Goal: Transaction & Acquisition: Purchase product/service

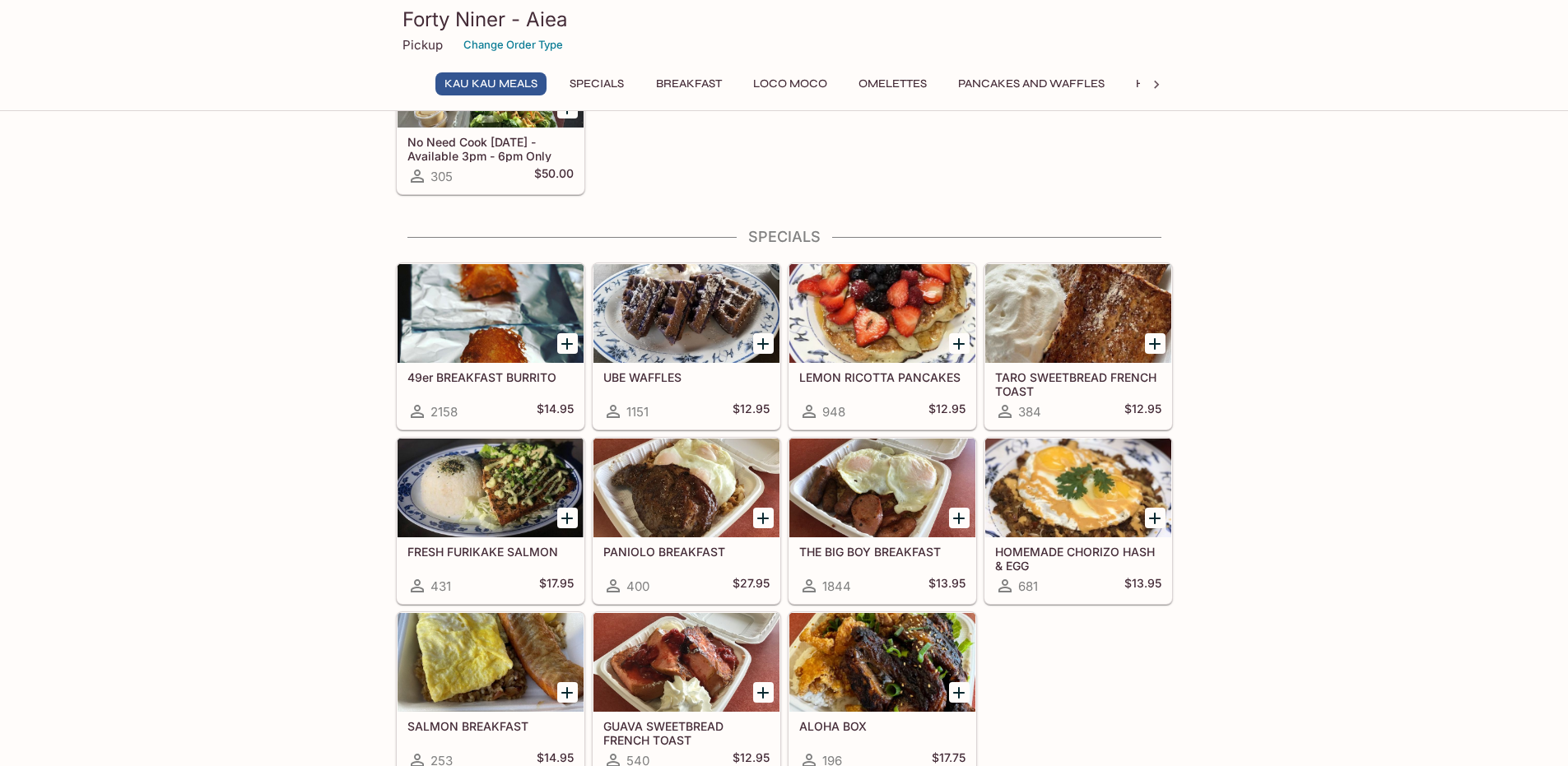
scroll to position [412, 0]
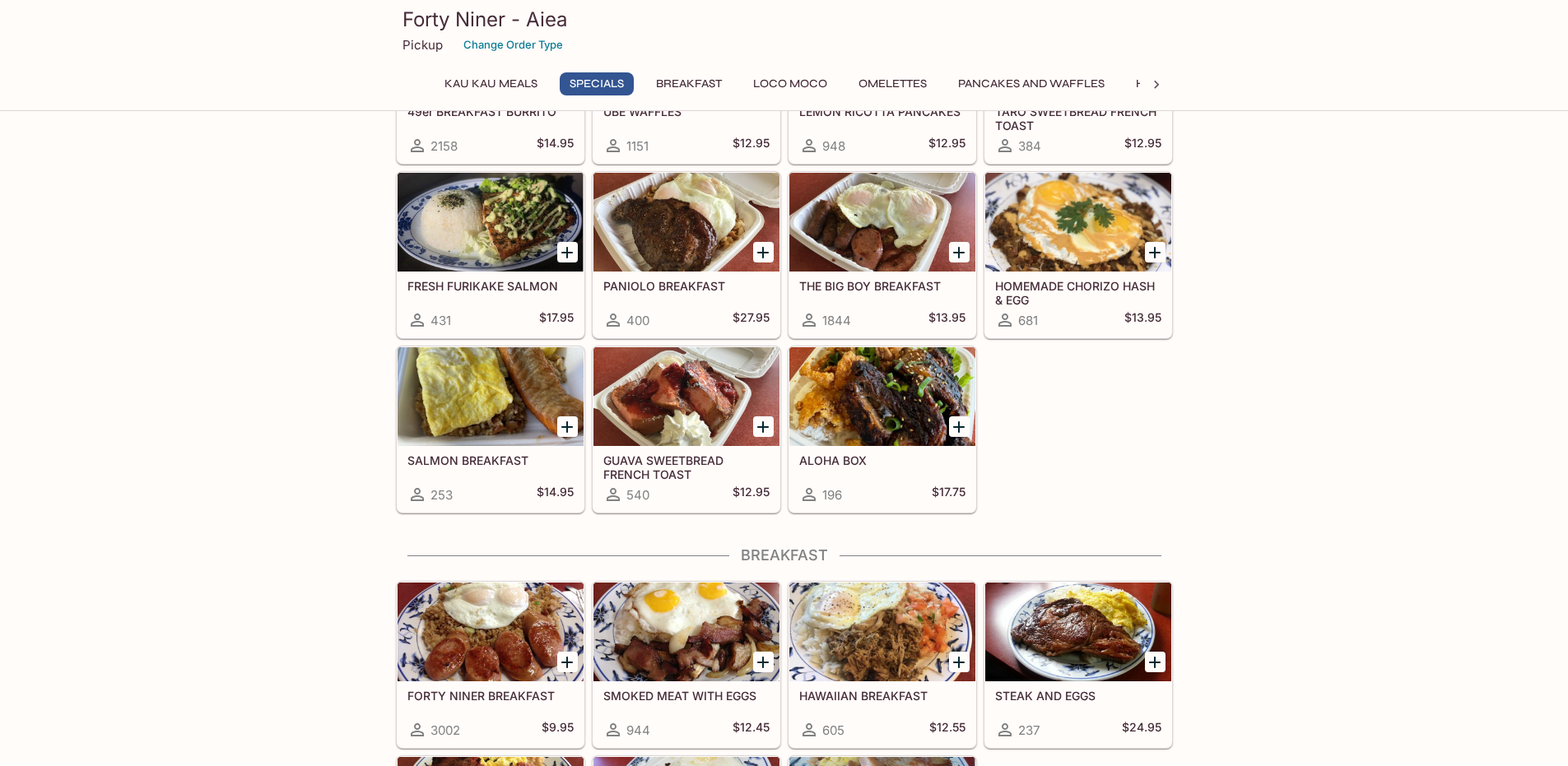
click at [858, 371] on div at bounding box center [882, 397] width 186 height 99
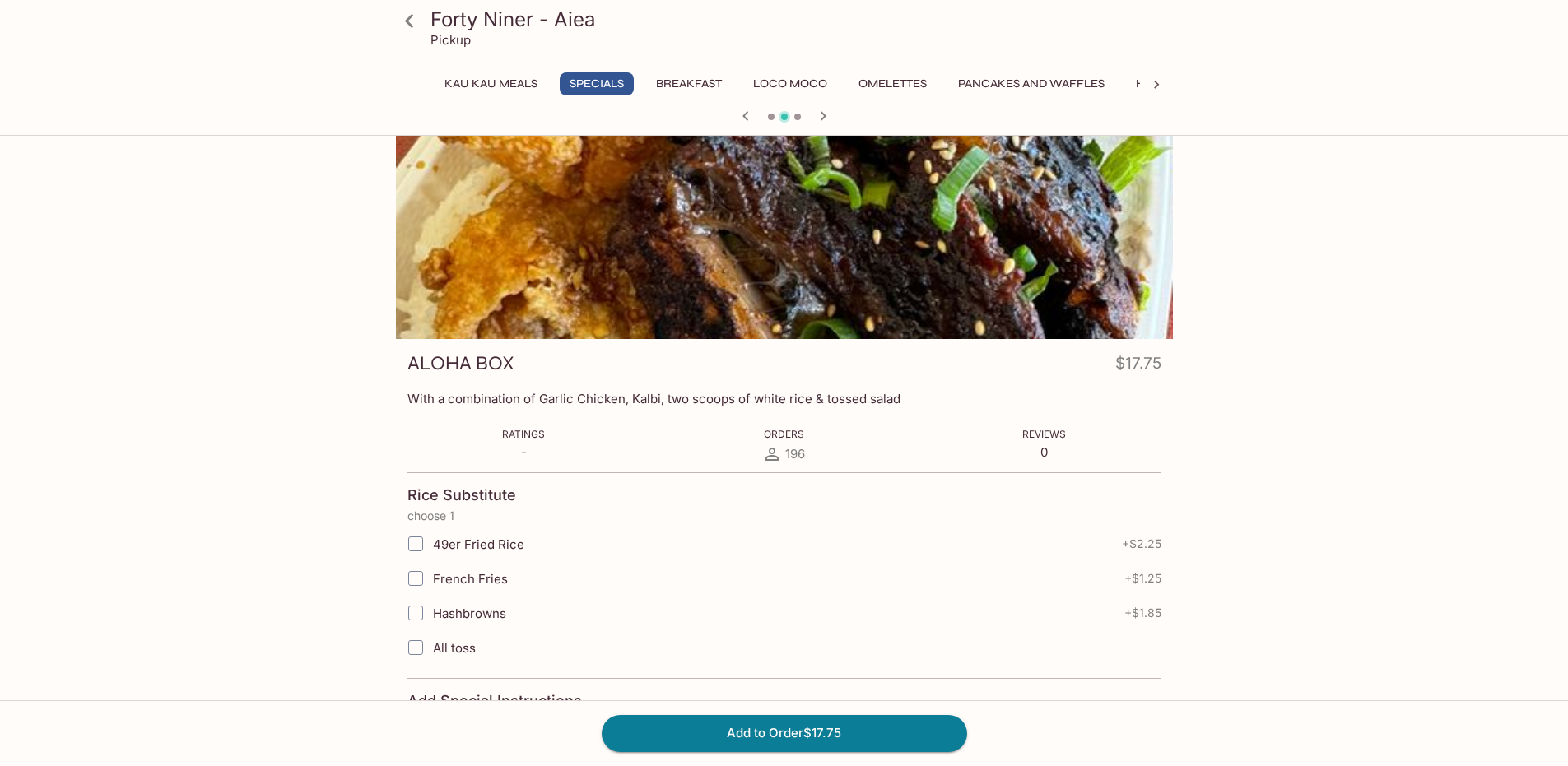
scroll to position [165, 0]
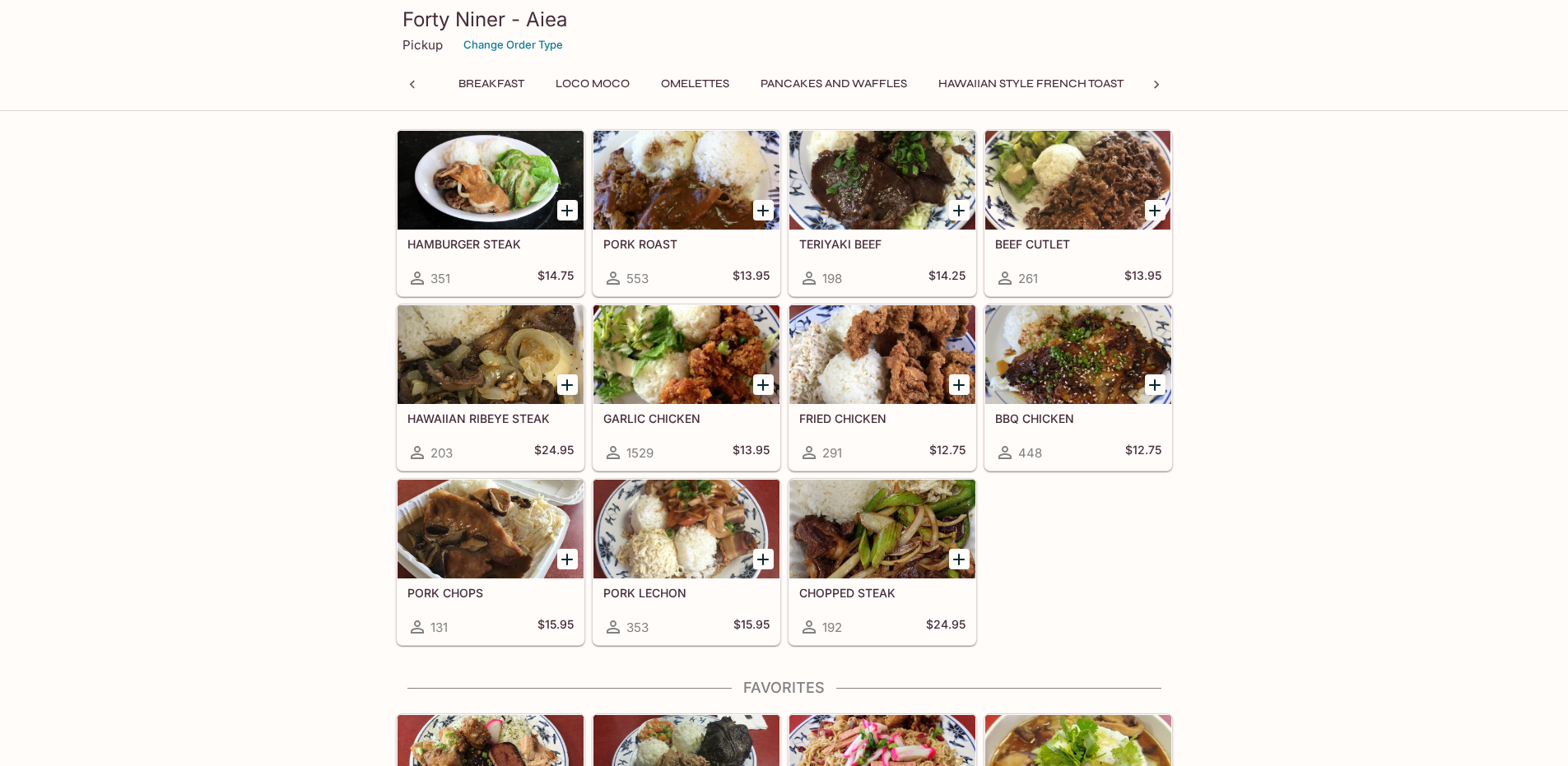
scroll to position [0, 285]
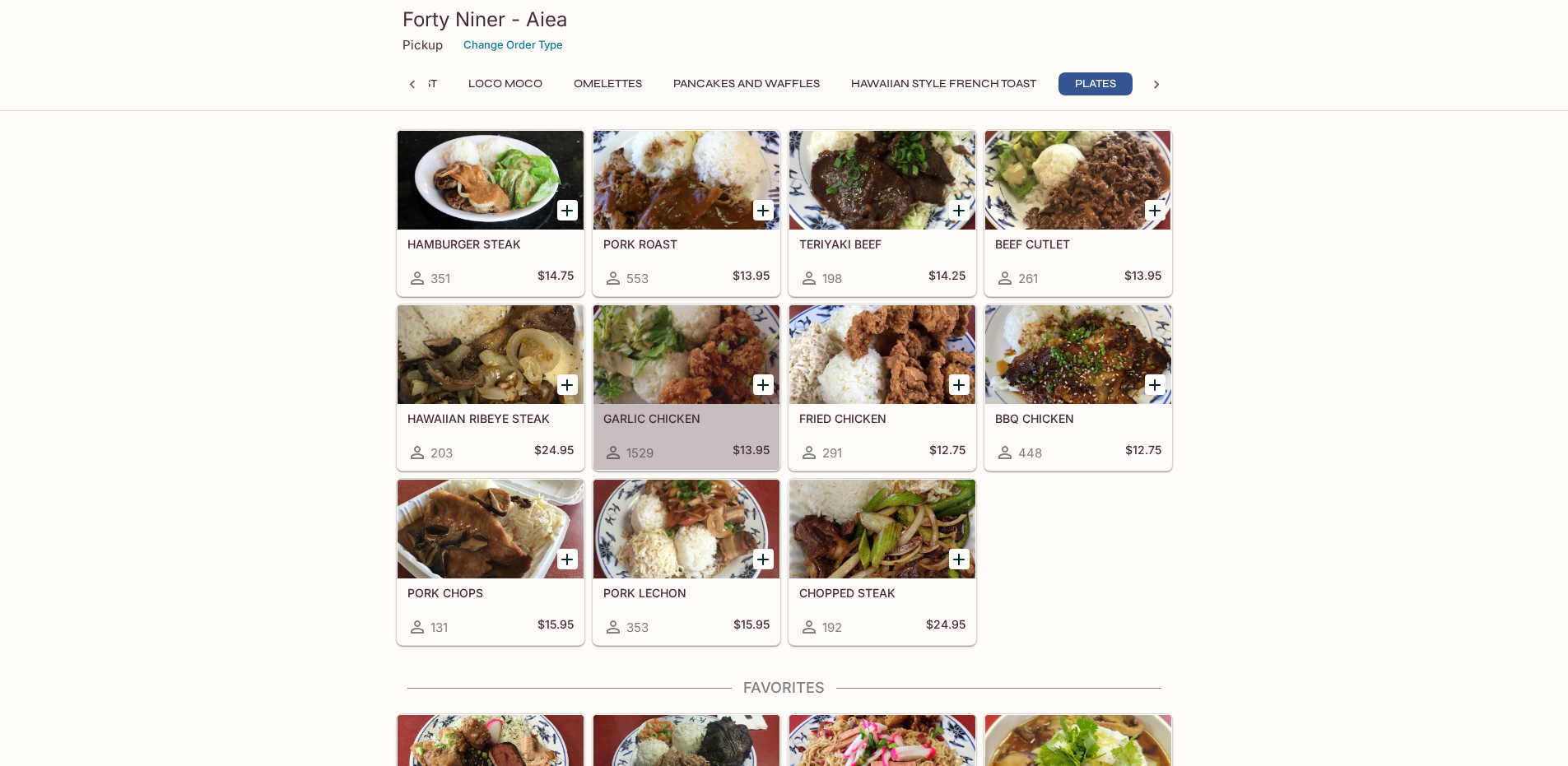
click at [678, 346] on div at bounding box center [686, 354] width 186 height 99
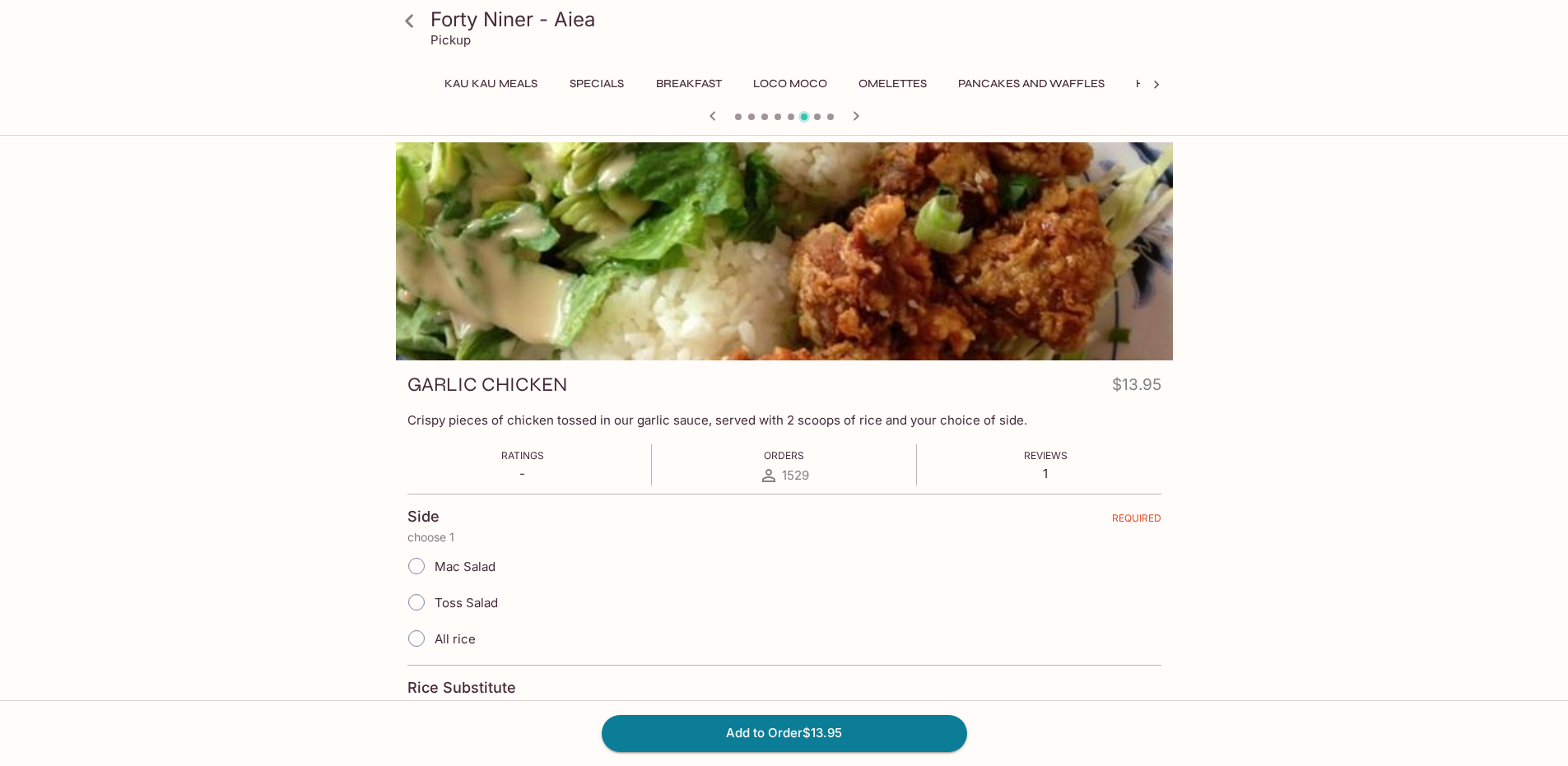
scroll to position [0, 285]
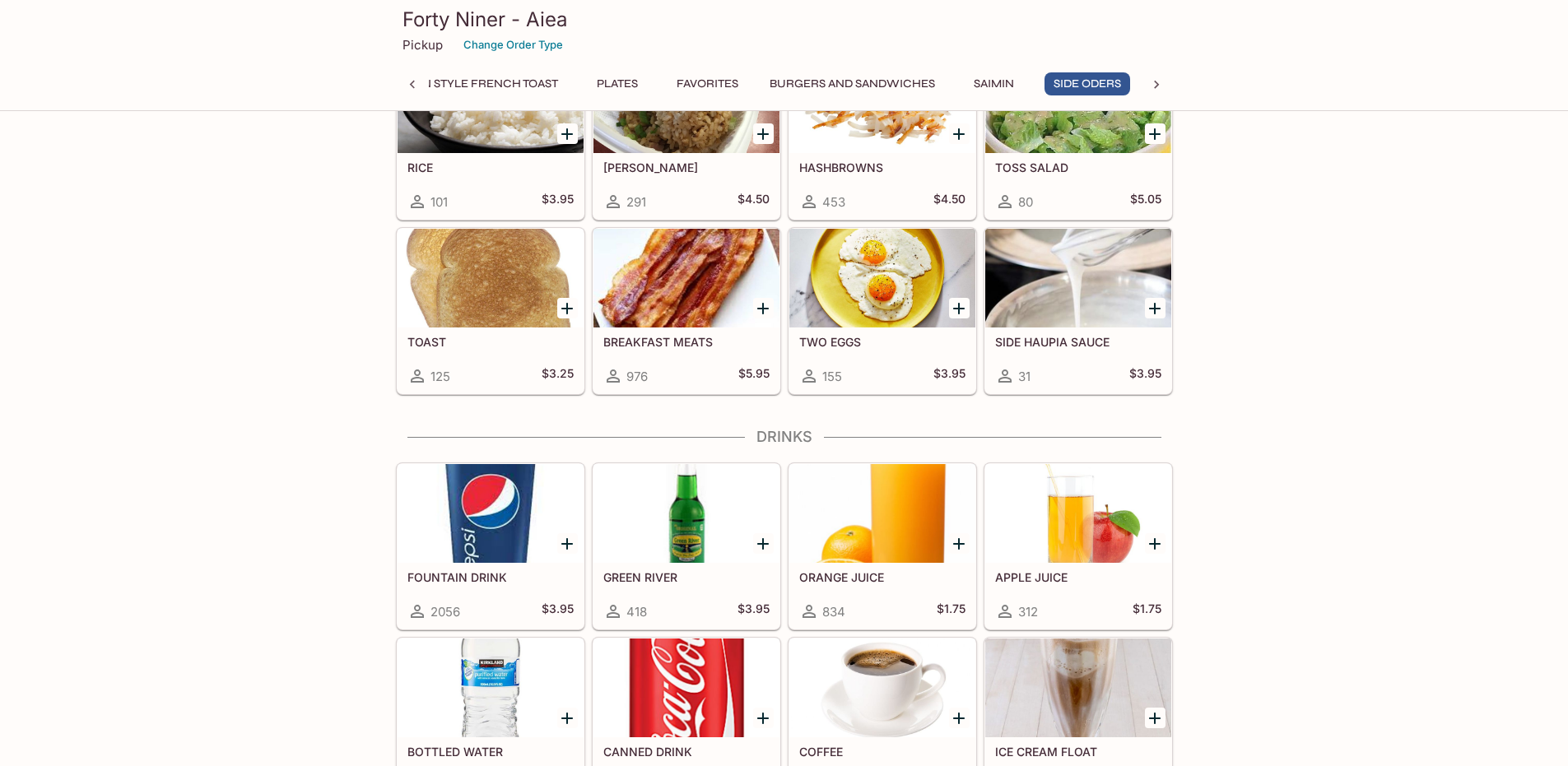
scroll to position [5015, 0]
